Goal: Information Seeking & Learning: Learn about a topic

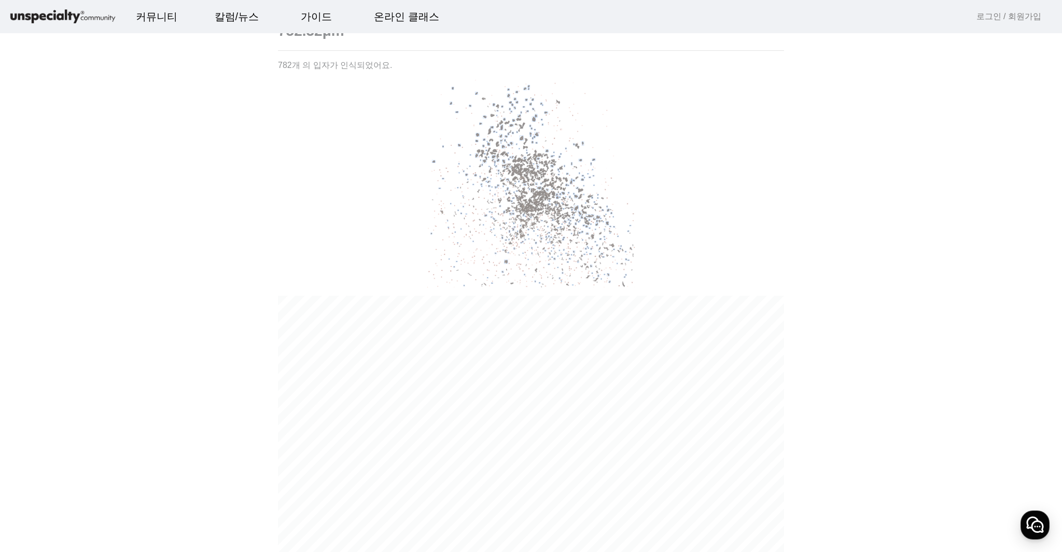
scroll to position [570, 0]
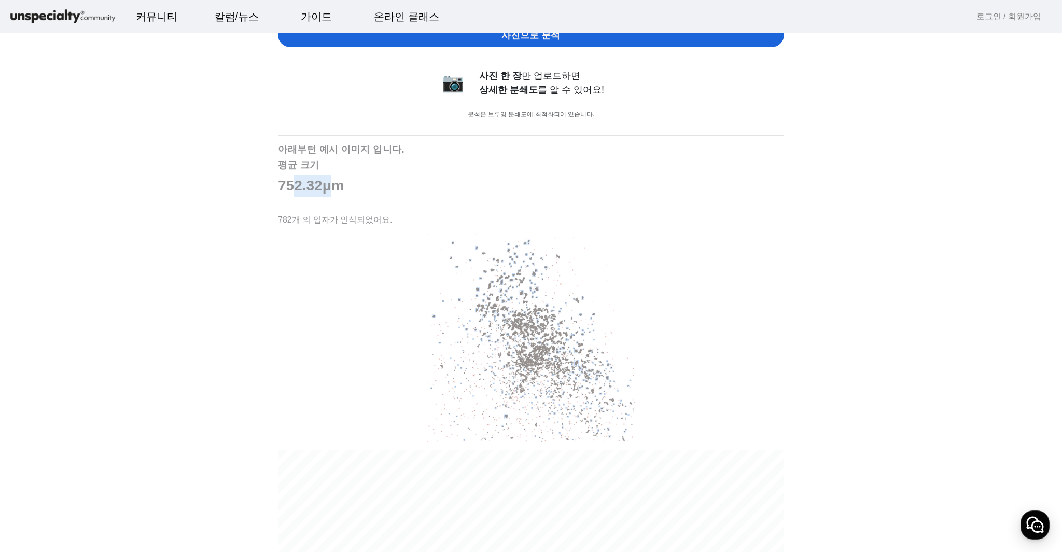
drag, startPoint x: 311, startPoint y: 187, endPoint x: 342, endPoint y: 187, distance: 30.6
click at [342, 187] on p "752.32μm" at bounding box center [531, 186] width 506 height 22
drag, startPoint x: 303, startPoint y: 187, endPoint x: 364, endPoint y: 185, distance: 61.2
click at [364, 185] on p "752.32μm" at bounding box center [531, 186] width 506 height 22
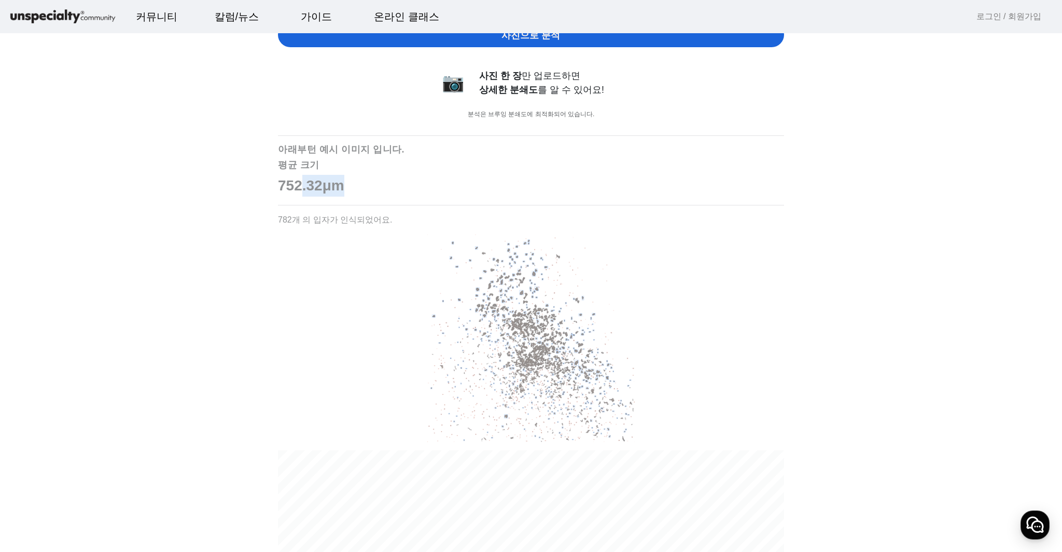
click at [353, 187] on p "752.32μm" at bounding box center [531, 186] width 506 height 22
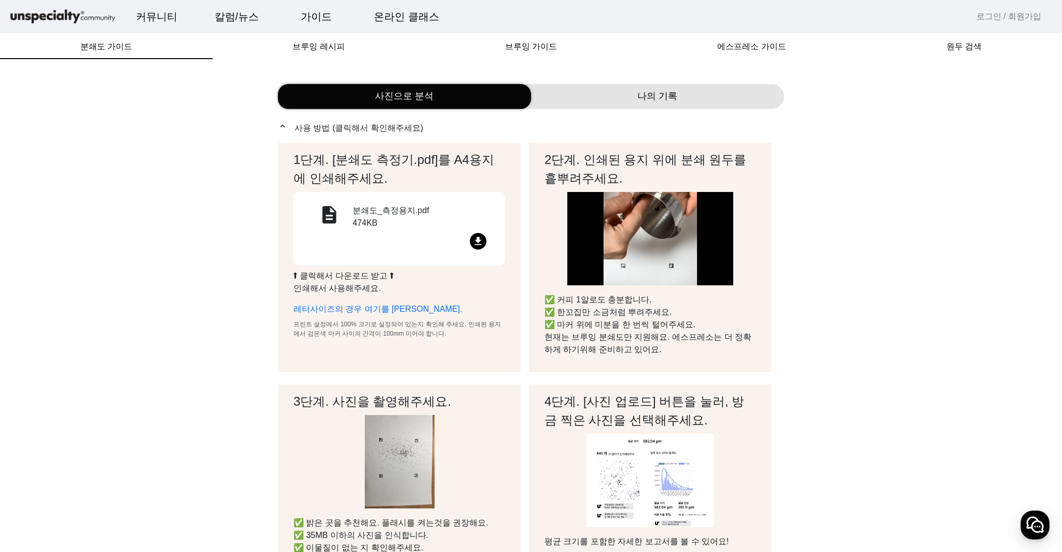
scroll to position [0, 0]
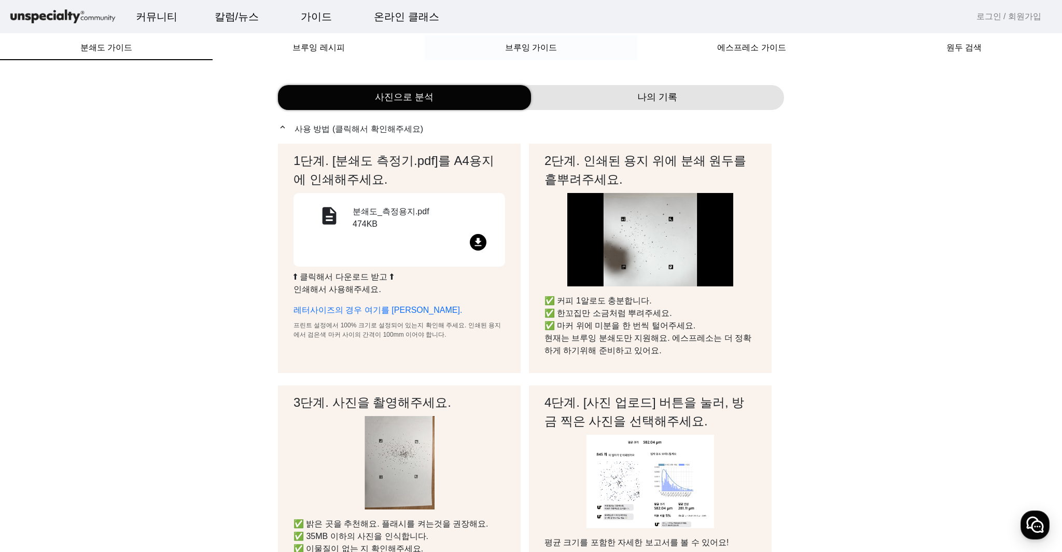
click at [525, 53] on span "브루잉 가이드" at bounding box center [531, 47] width 52 height 25
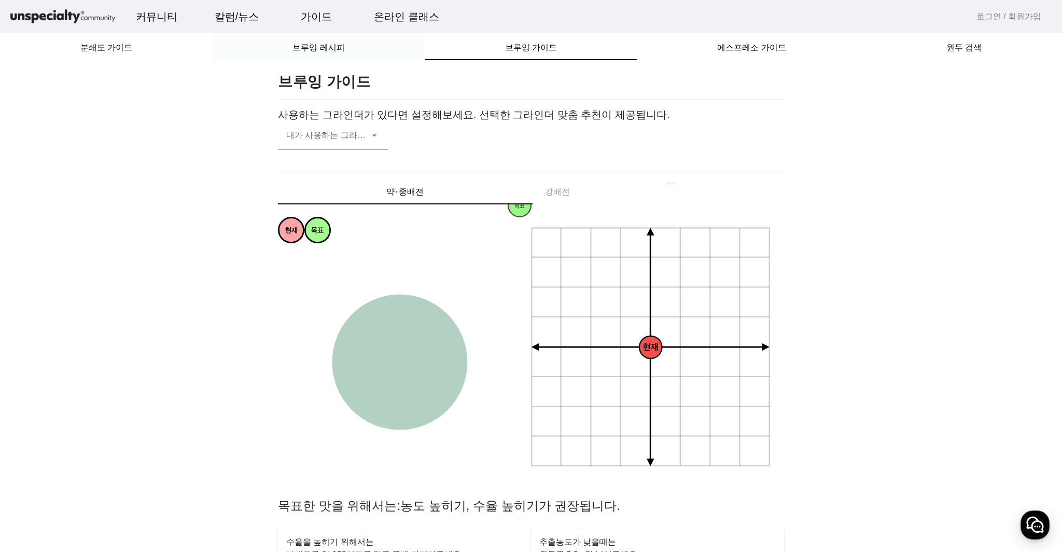
click at [359, 54] on div "브루잉 레시피" at bounding box center [319, 47] width 213 height 25
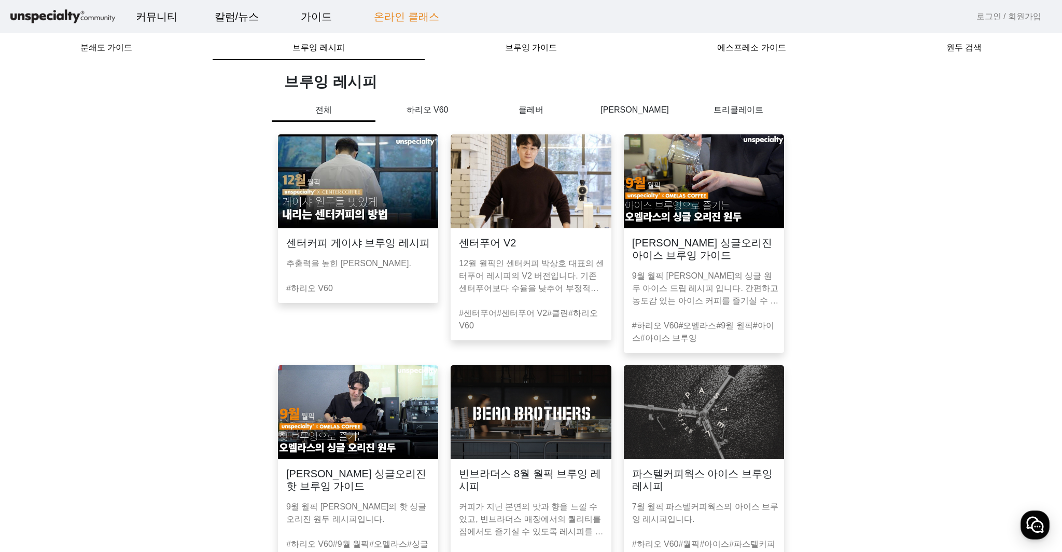
click at [392, 21] on link "온라인 클래스" at bounding box center [407, 17] width 82 height 28
